Goal: Transaction & Acquisition: Book appointment/travel/reservation

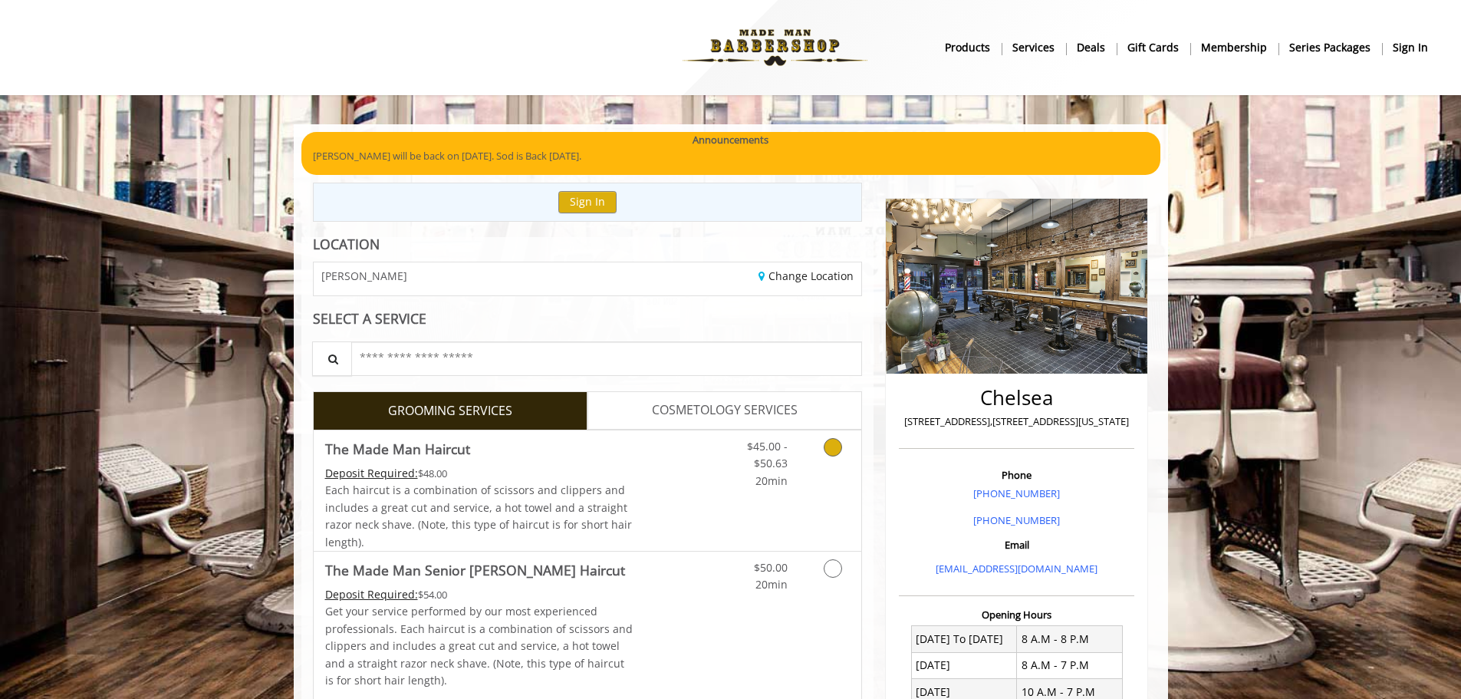
scroll to position [77, 0]
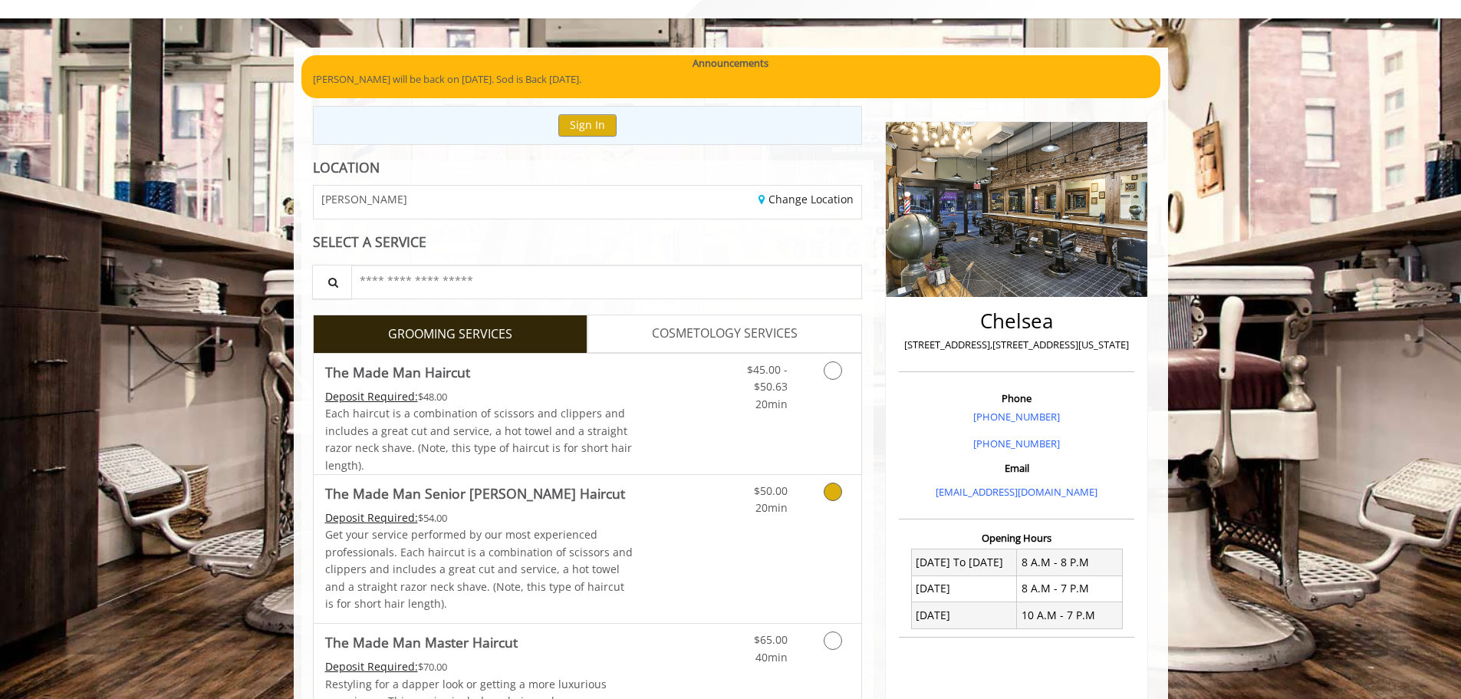
click at [834, 499] on icon "Grooming services" at bounding box center [833, 491] width 18 height 18
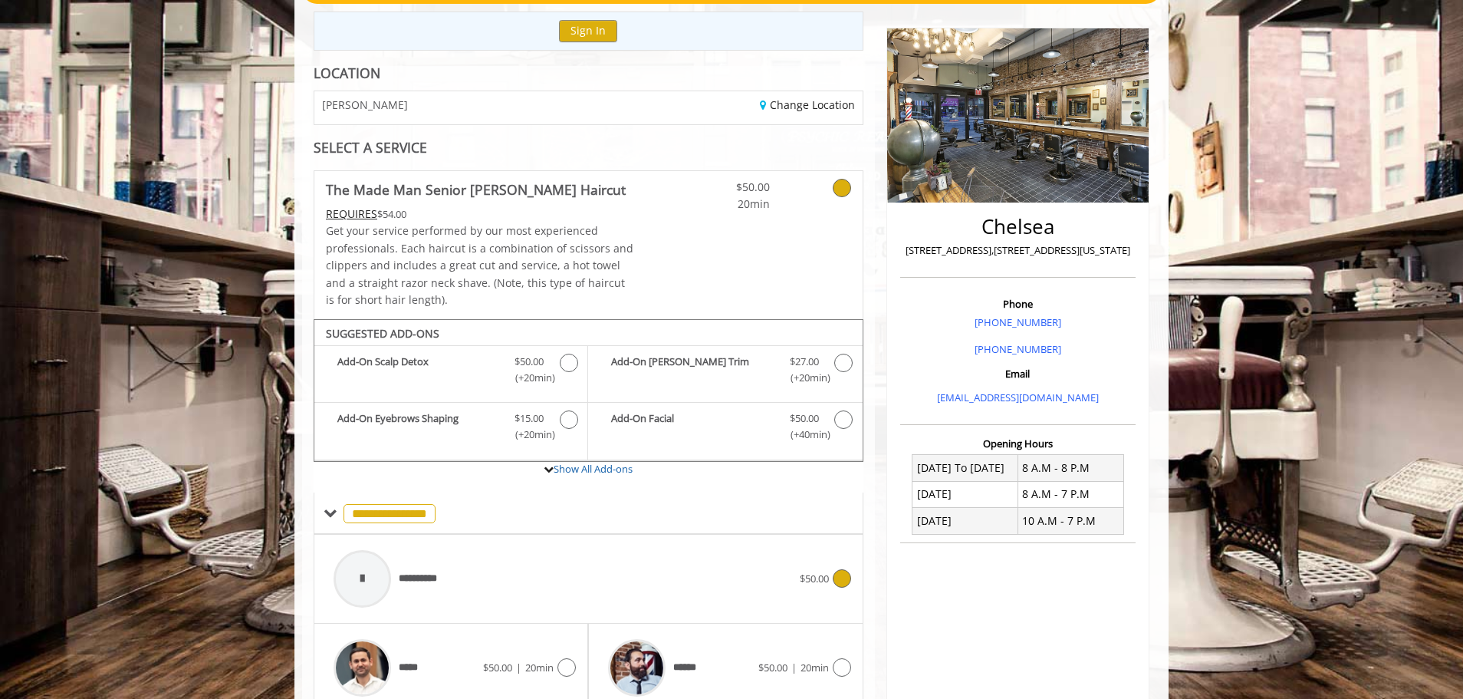
scroll to position [328, 0]
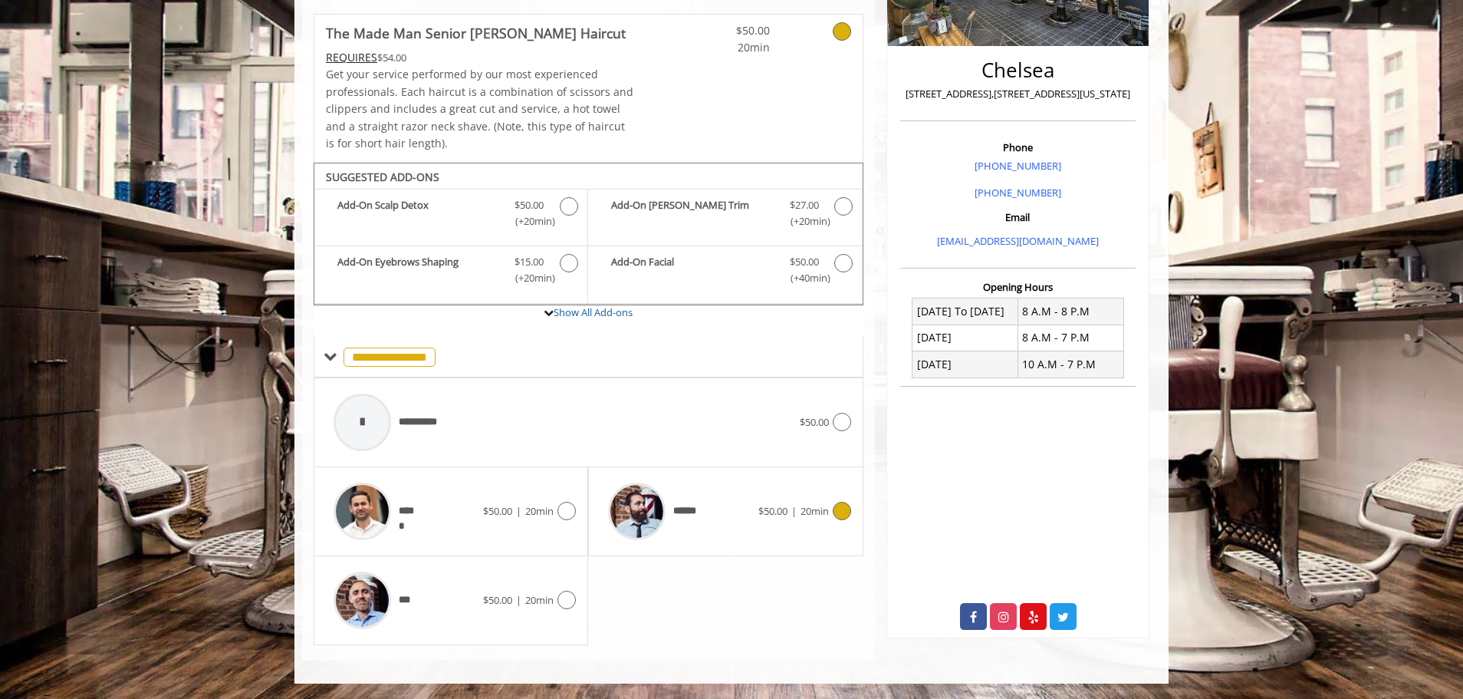
click at [813, 505] on span "20min" at bounding box center [815, 511] width 28 height 14
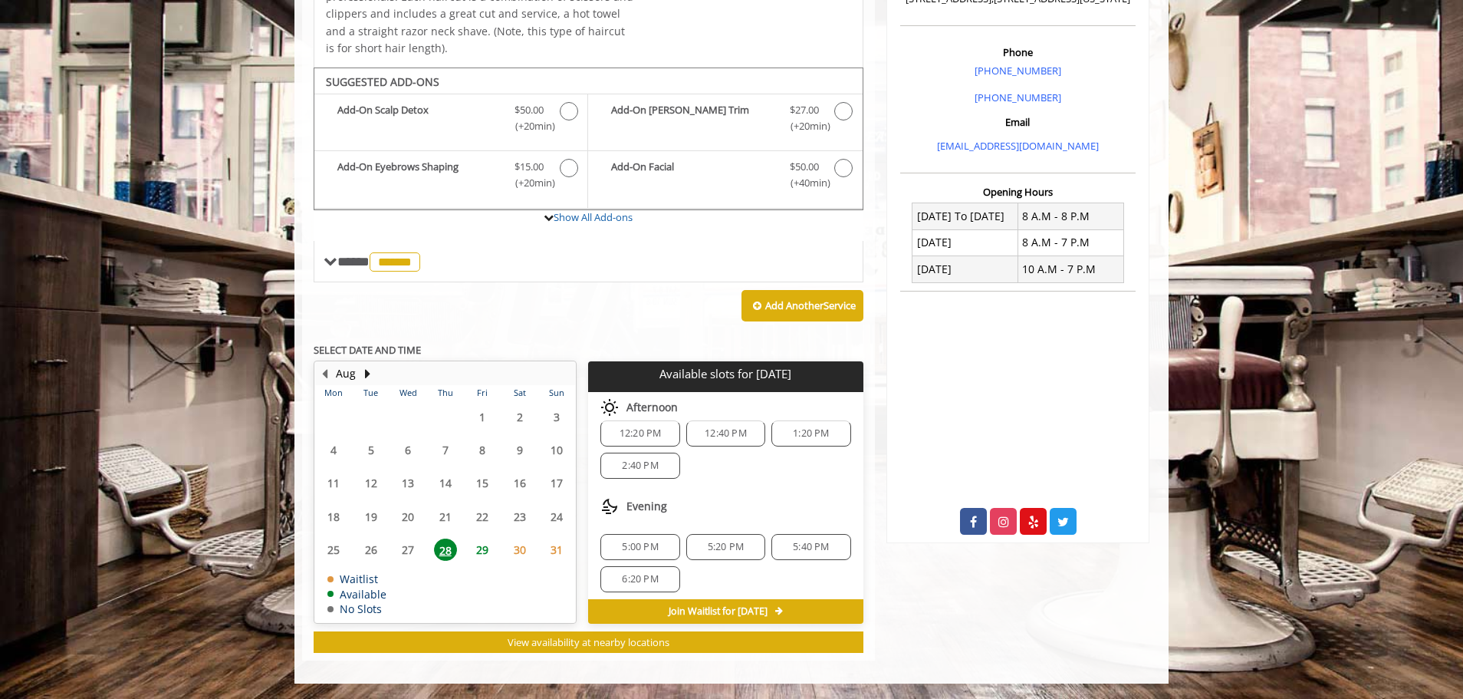
scroll to position [101, 0]
click at [650, 568] on span "6:20 PM" at bounding box center [640, 574] width 36 height 12
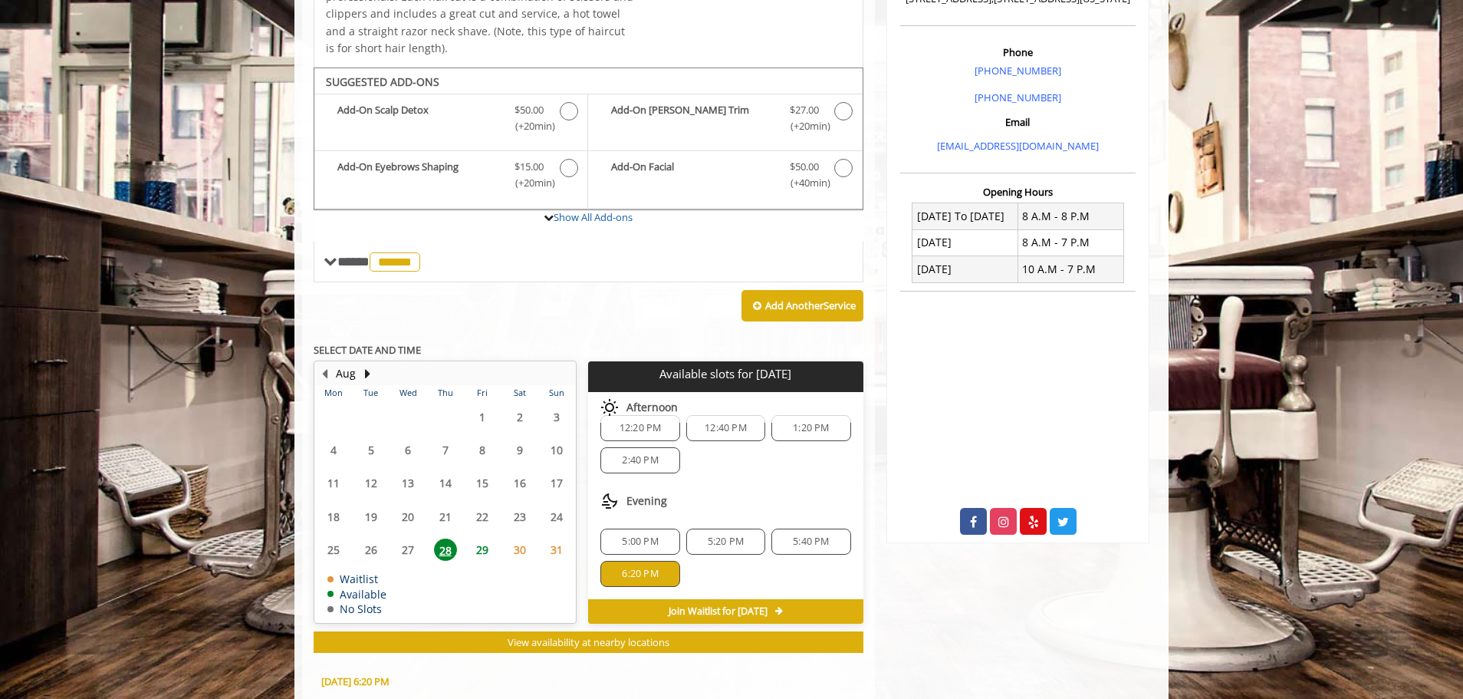
scroll to position [700, 0]
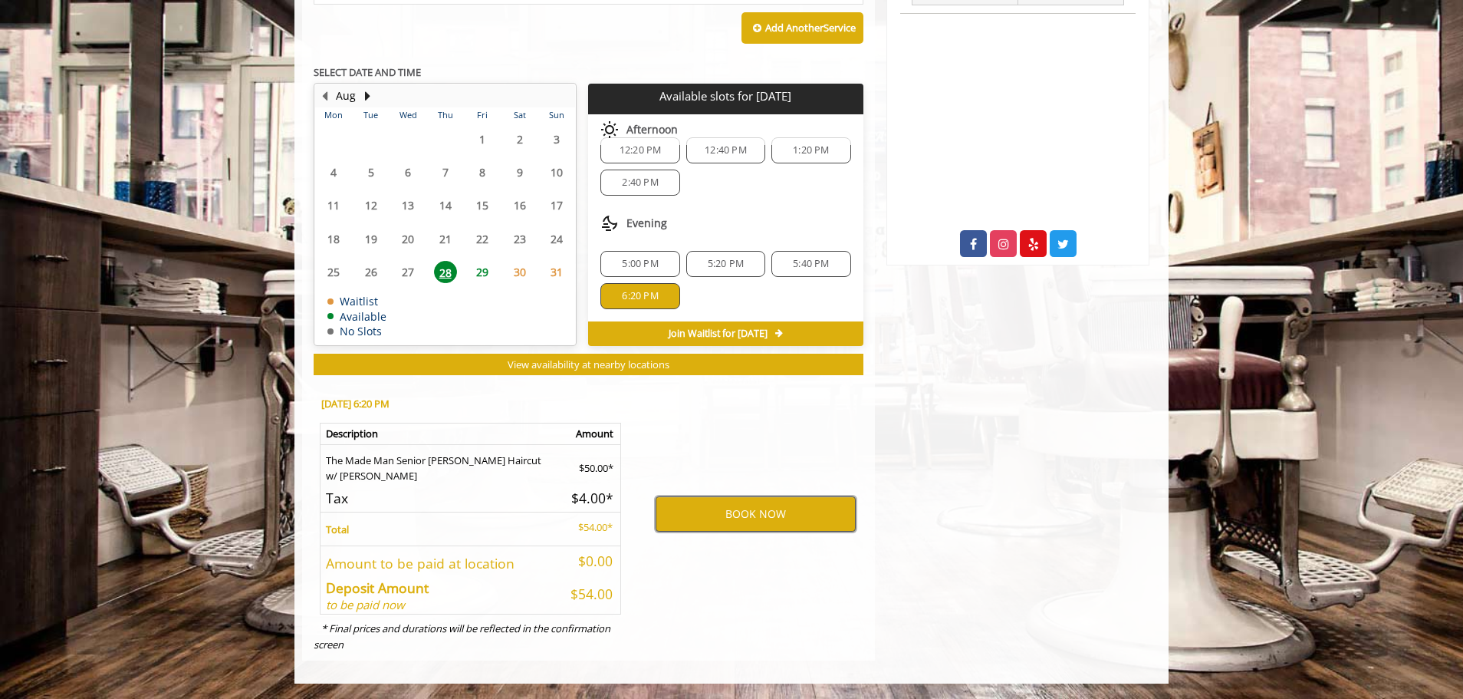
click at [707, 516] on button "BOOK NOW" at bounding box center [756, 513] width 200 height 35
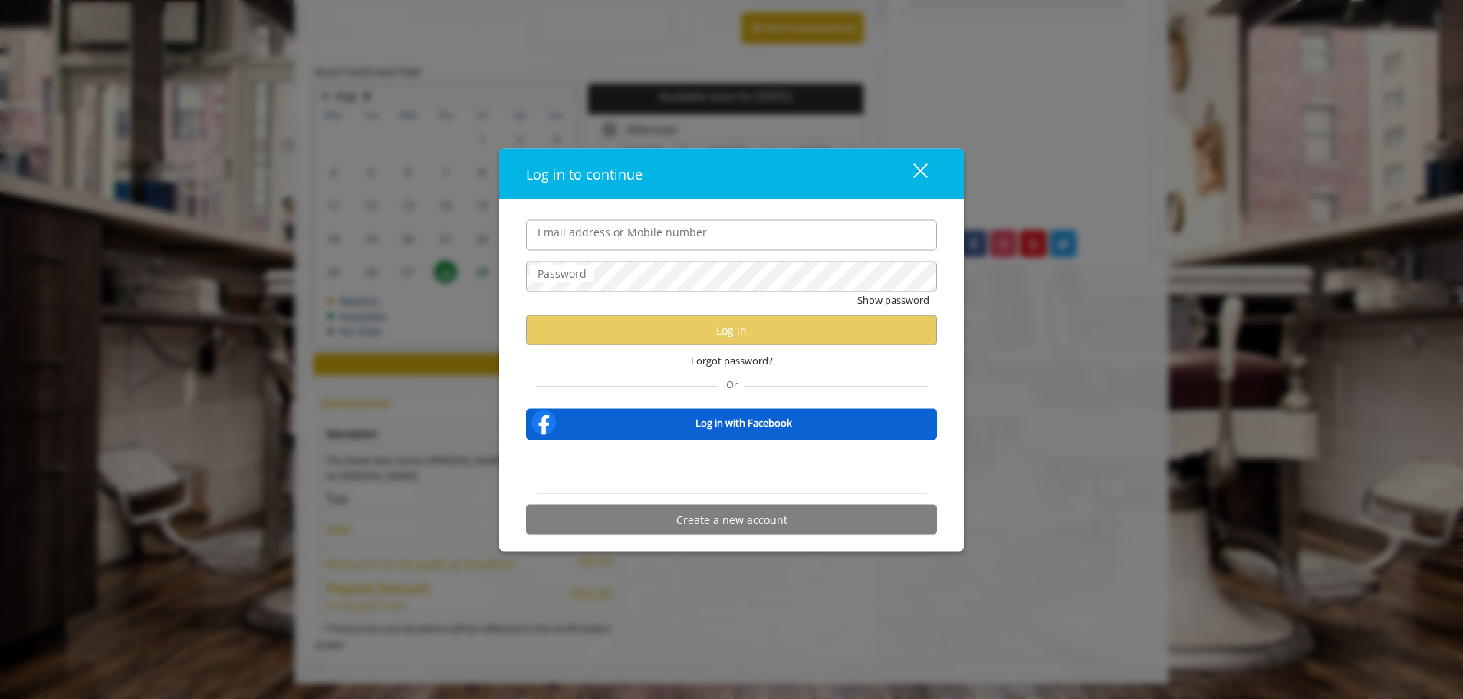
click at [637, 238] on input "Email address or Mobile number" at bounding box center [731, 234] width 411 height 31
click at [624, 239] on input "Email address or Mobile number" at bounding box center [731, 234] width 411 height 31
type input "**********"
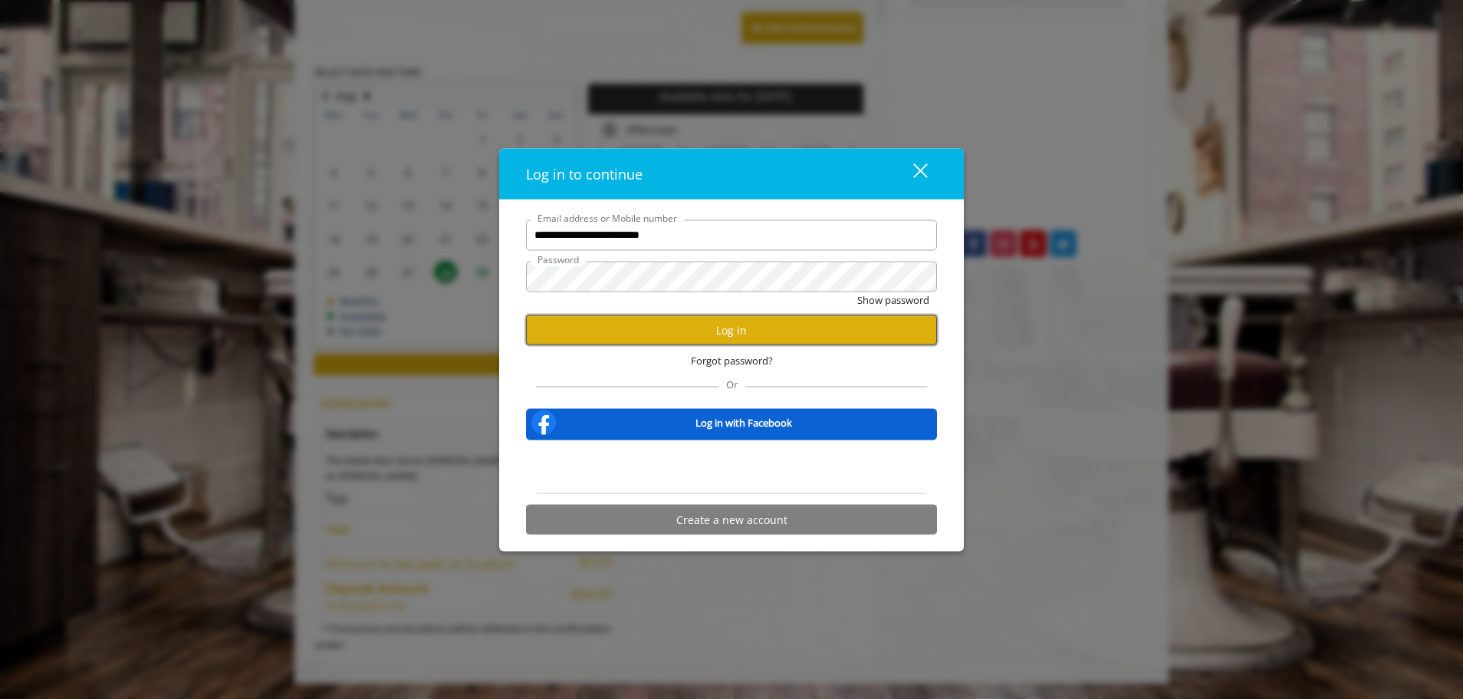
click at [600, 315] on button "Log in" at bounding box center [731, 330] width 411 height 30
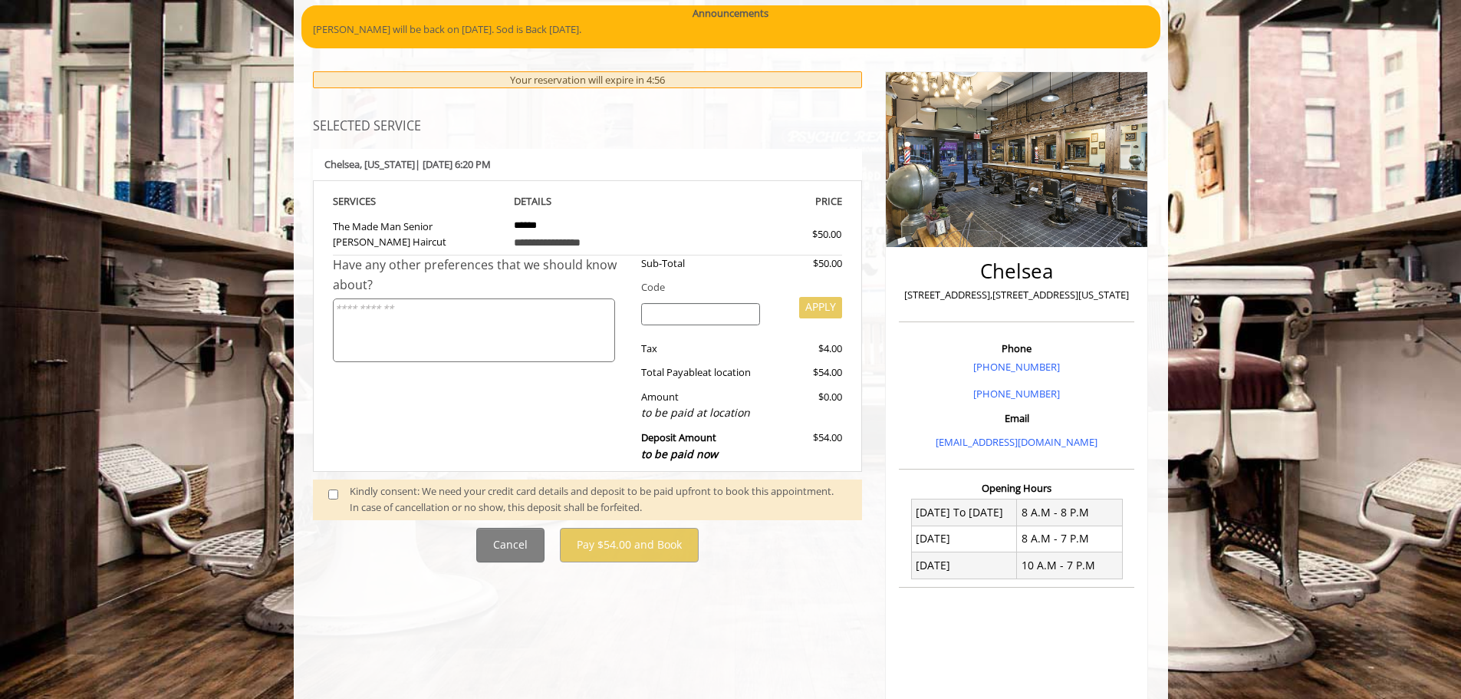
scroll to position [153, 0]
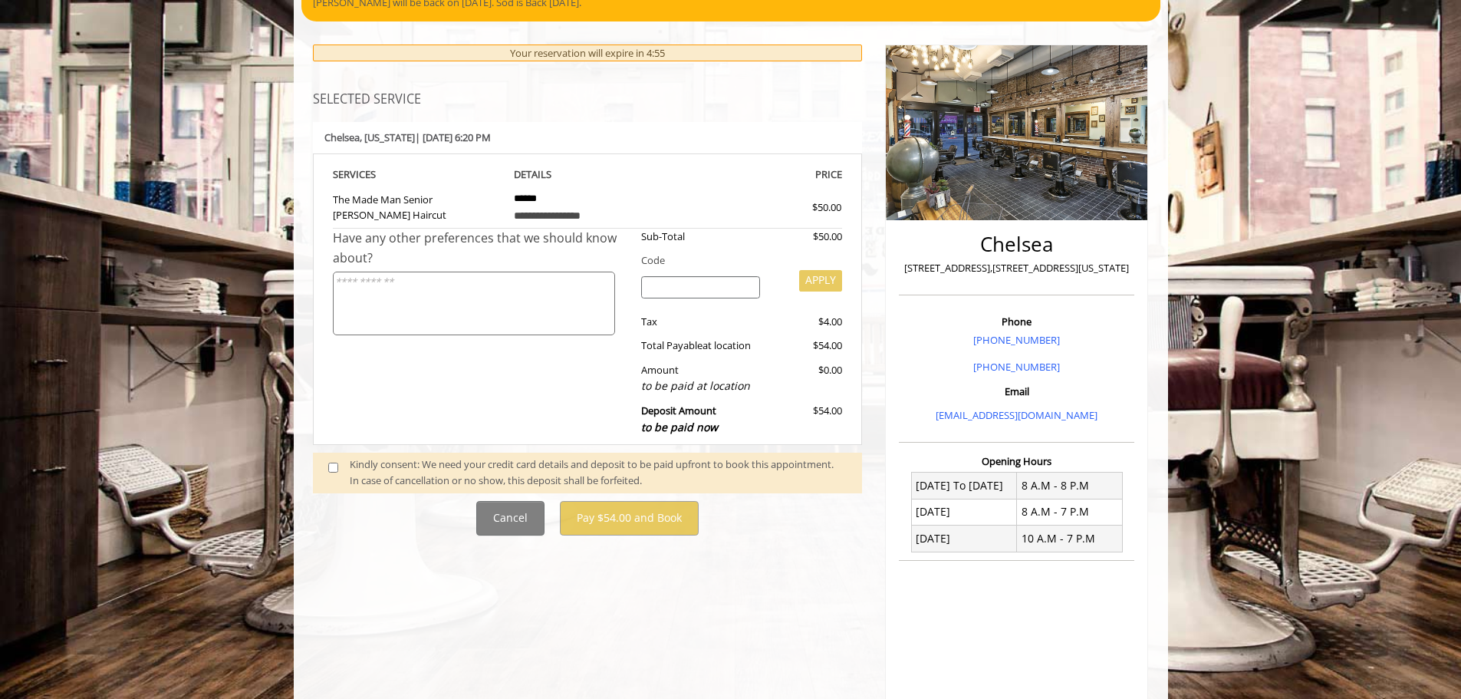
click at [334, 462] on span at bounding box center [339, 472] width 45 height 32
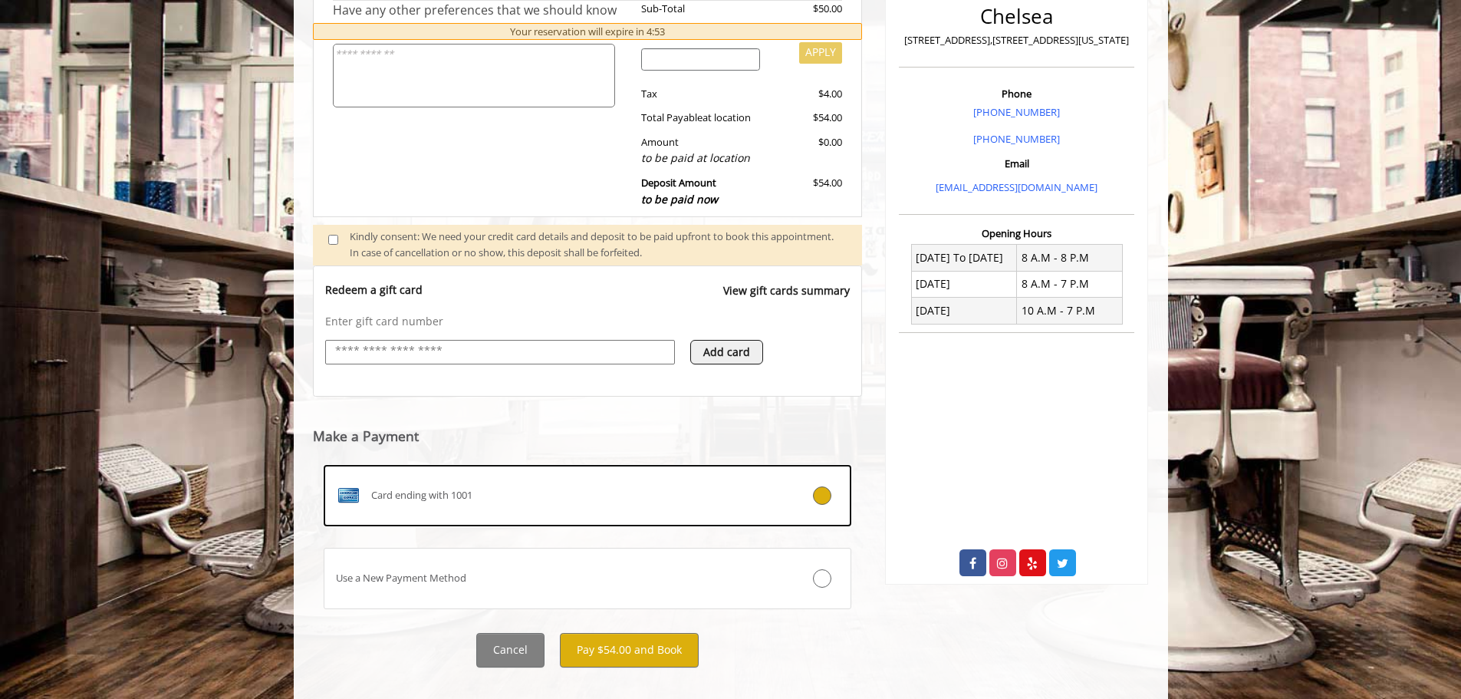
scroll to position [403, 0]
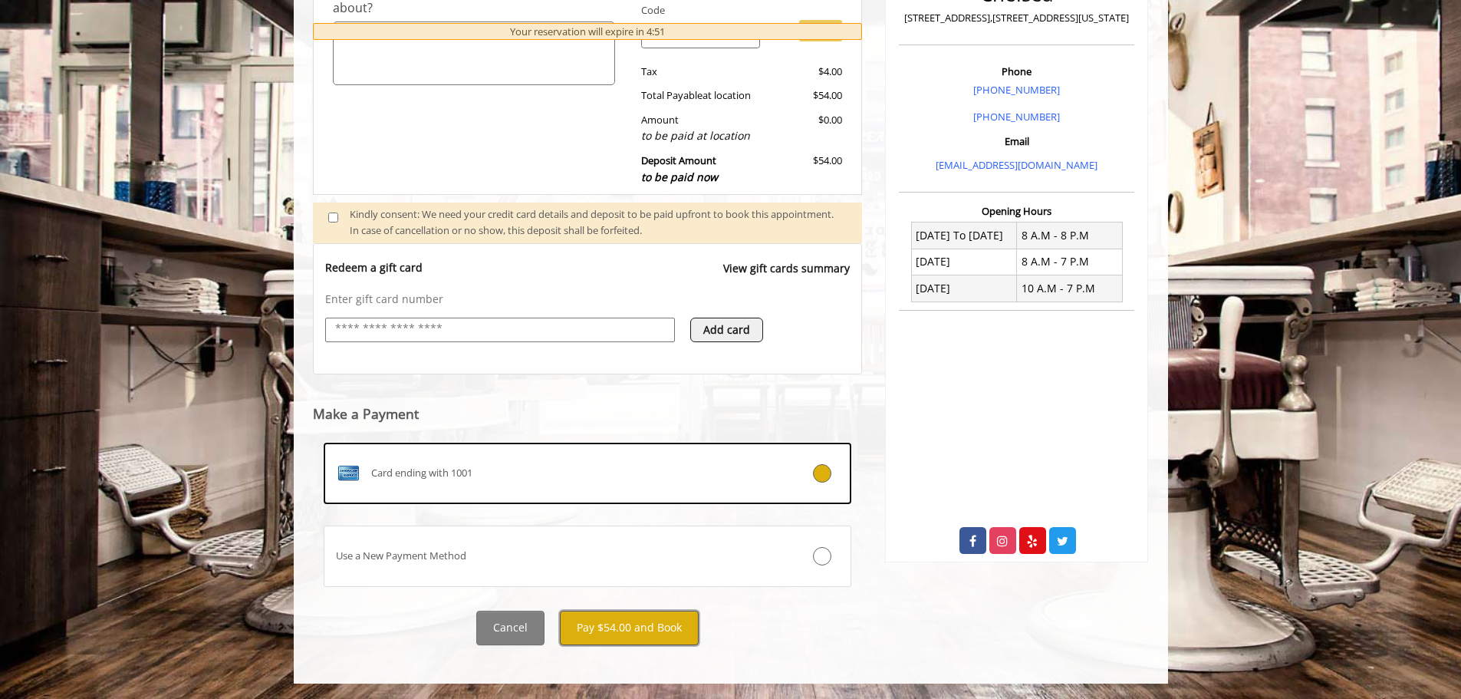
click at [641, 627] on button "Pay $54.00 and Book" at bounding box center [629, 628] width 139 height 35
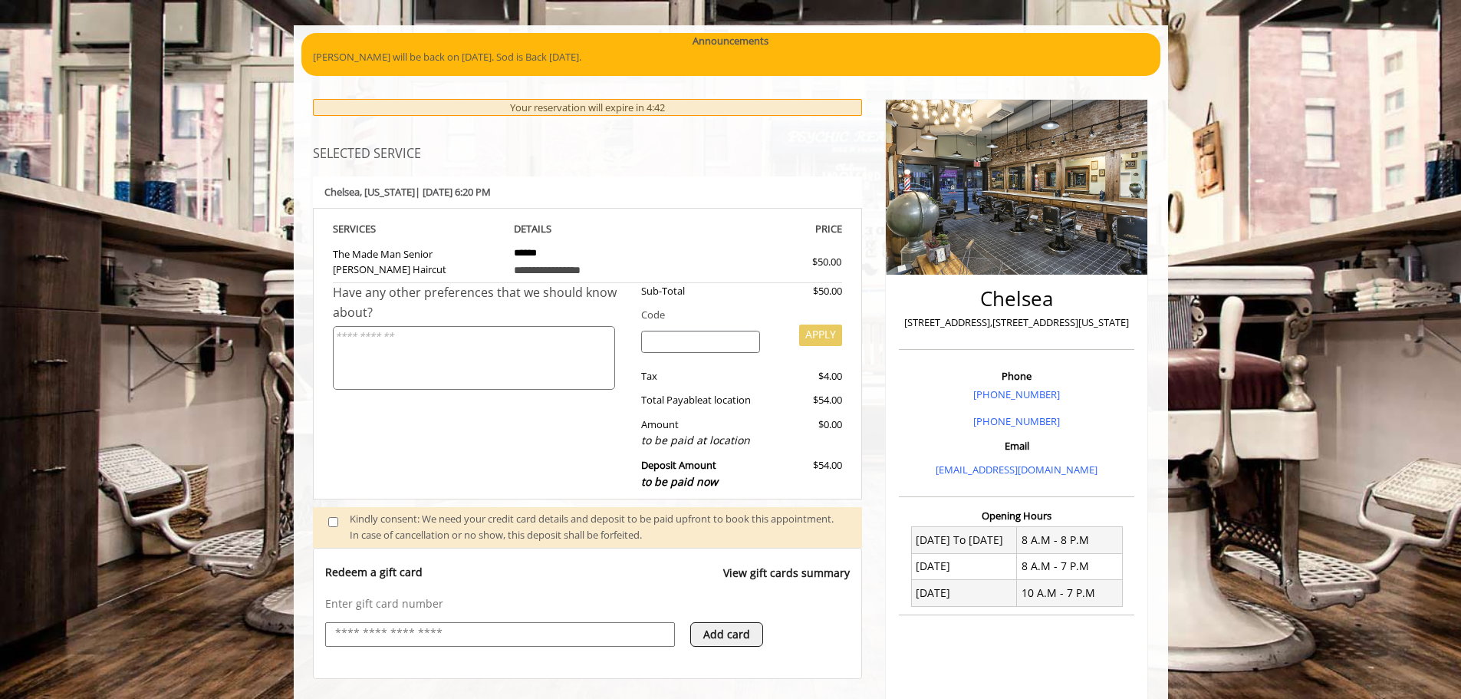
scroll to position [20, 0]
